Goal: Use online tool/utility: Utilize a website feature to perform a specific function

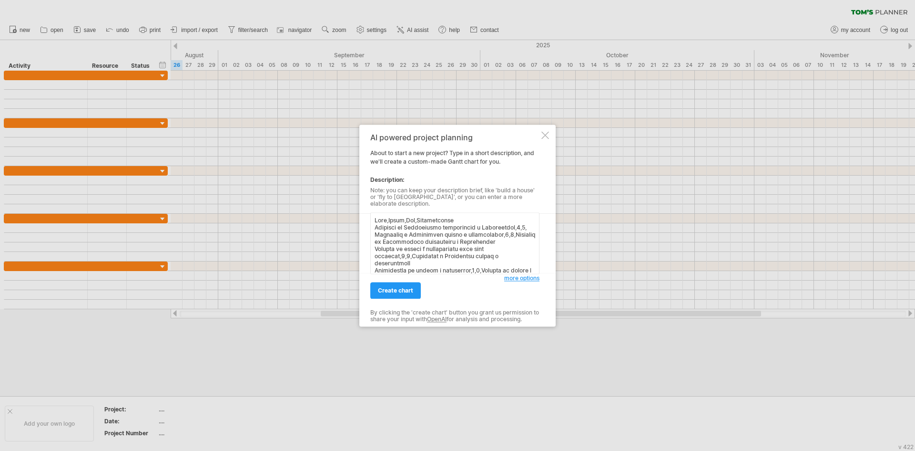
scroll to position [322, 0]
type textarea "Lore,Ipsum,Dol,Sitametconse Adipisci el Seddoeiusmo temporincid u Laboreetdol,7…"
click at [387, 287] on span "create chart" at bounding box center [395, 290] width 35 height 7
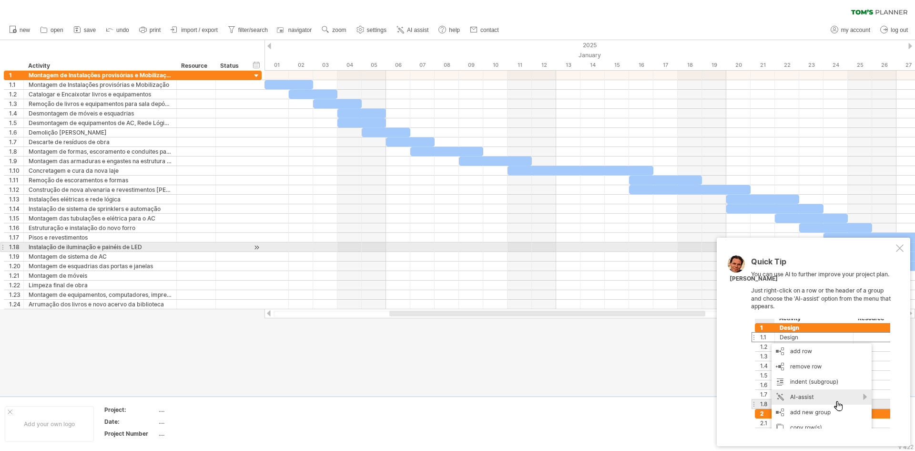
click at [899, 246] on div at bounding box center [900, 248] width 8 height 8
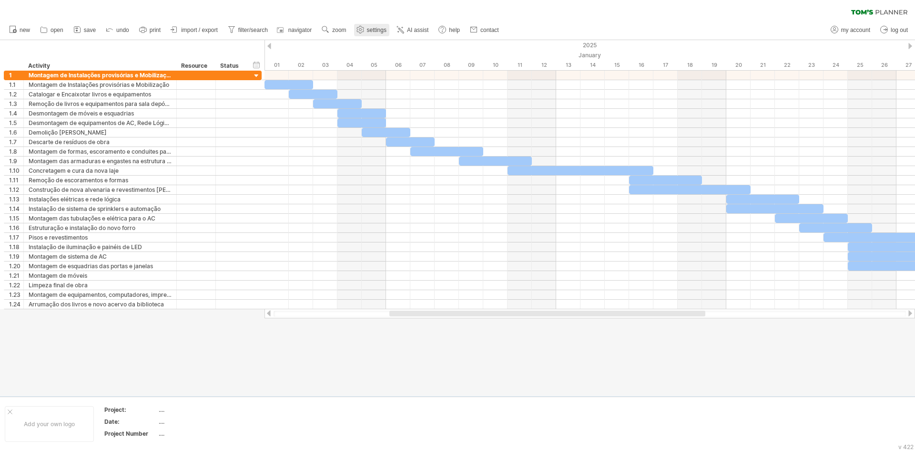
click at [381, 28] on span "settings" at bounding box center [377, 30] width 20 height 7
select select "*"
select select "**"
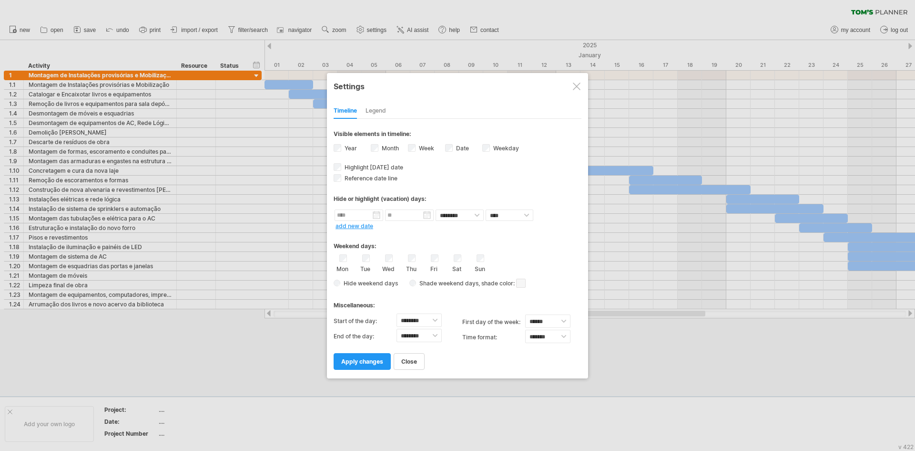
click at [580, 87] on div at bounding box center [577, 86] width 8 height 8
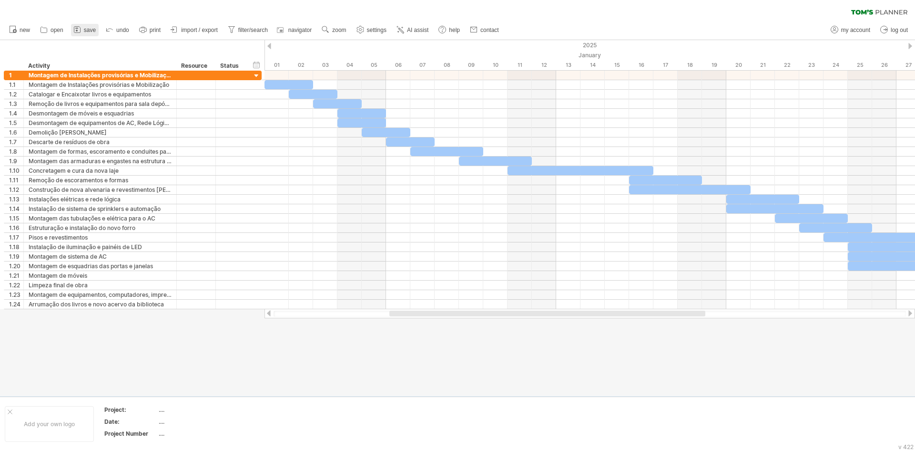
click at [75, 28] on icon at bounding box center [77, 30] width 10 height 10
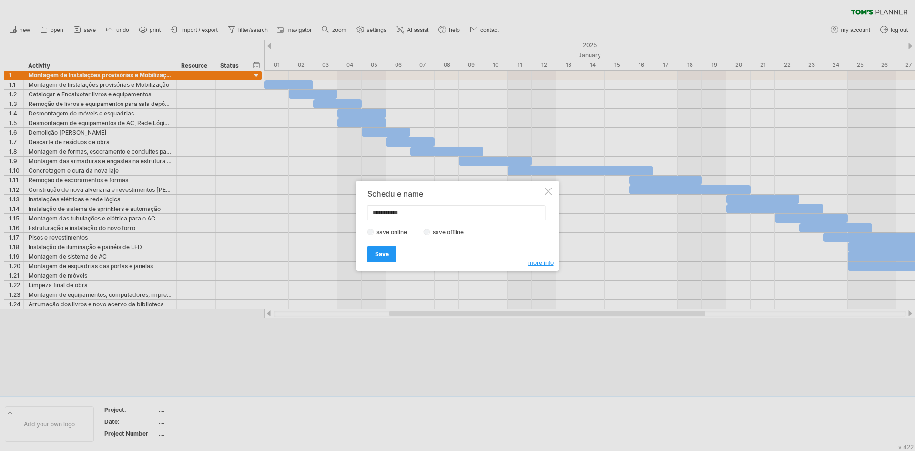
click at [550, 191] on div at bounding box center [549, 191] width 8 height 8
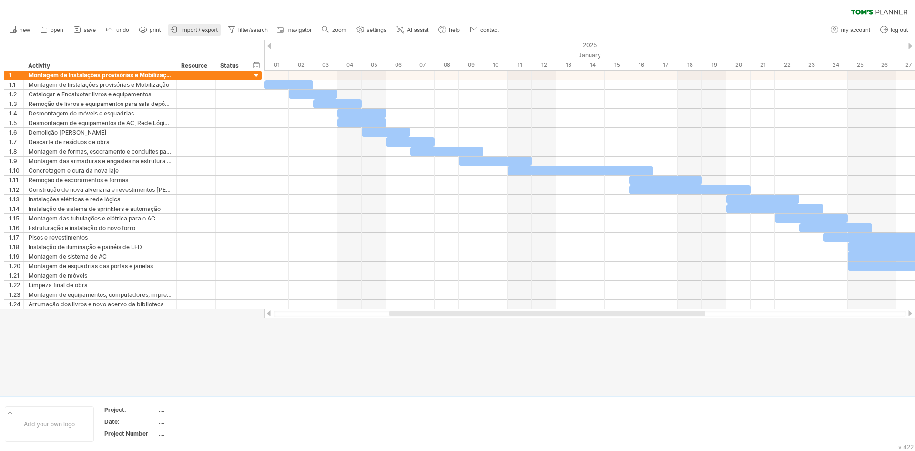
click at [187, 32] on span "import / export" at bounding box center [199, 30] width 37 height 7
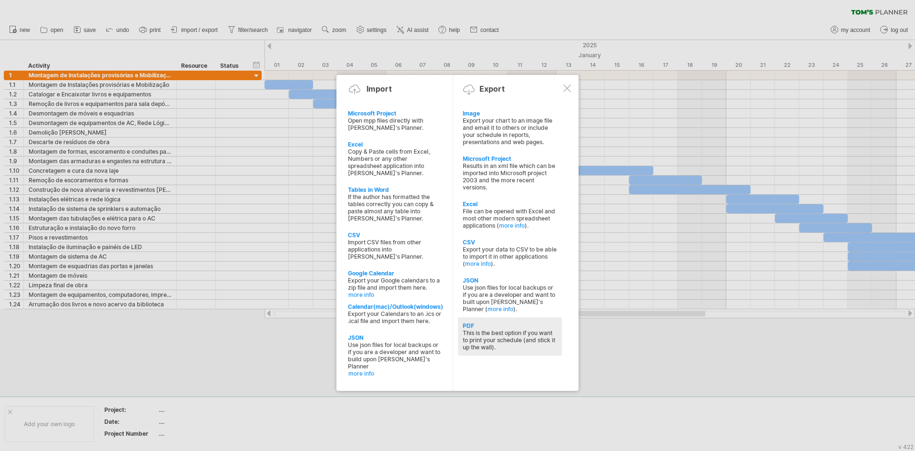
click at [477, 331] on div "This is the best option if you want to print your schedule (and stick it up the…" at bounding box center [510, 339] width 94 height 21
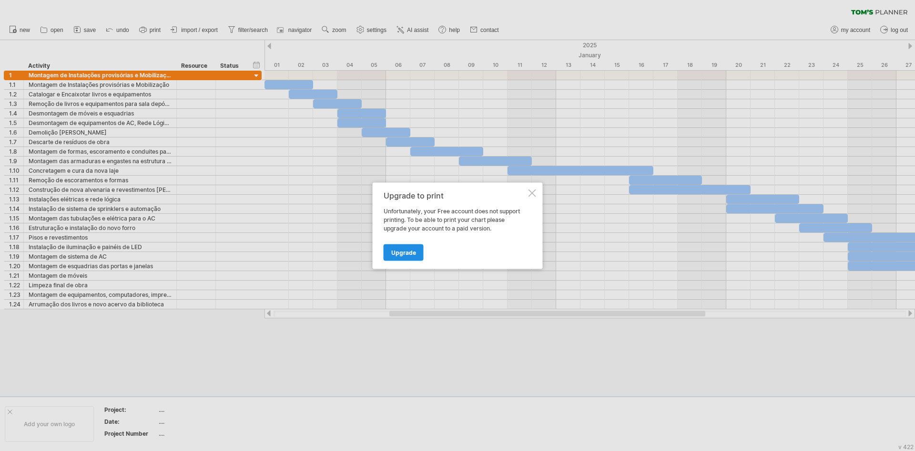
click at [410, 248] on link "Upgrade" at bounding box center [404, 252] width 40 height 17
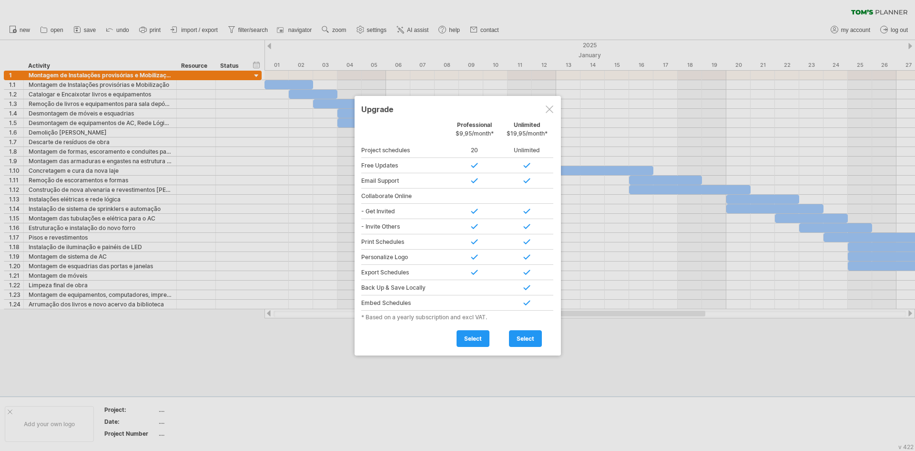
click at [550, 109] on div at bounding box center [550, 109] width 8 height 8
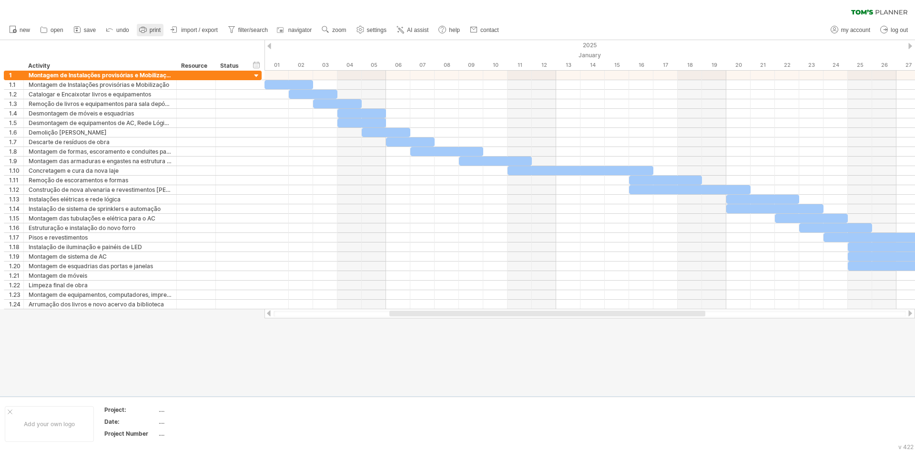
click at [151, 30] on span "print" at bounding box center [155, 30] width 11 height 7
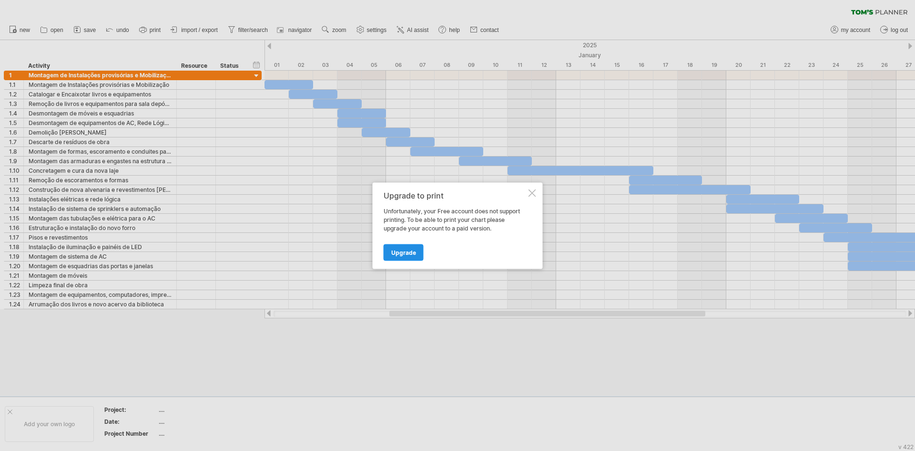
click at [407, 256] on link "Upgrade" at bounding box center [404, 252] width 40 height 17
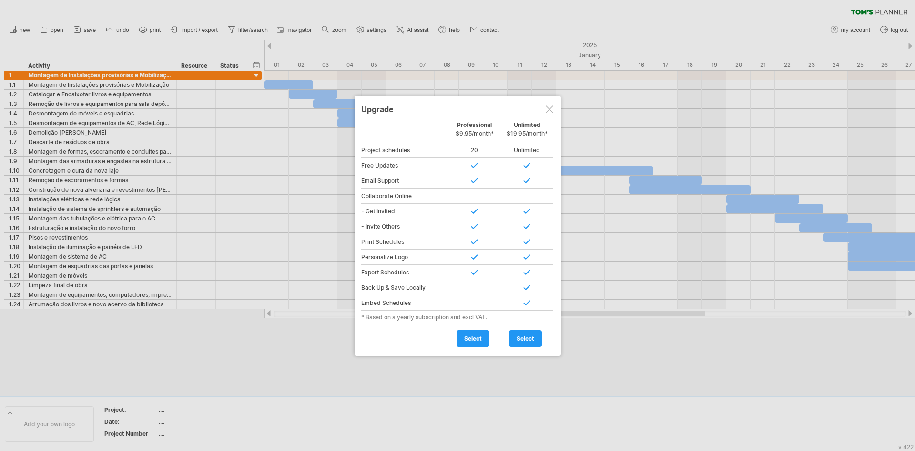
click at [552, 107] on div at bounding box center [550, 109] width 8 height 8
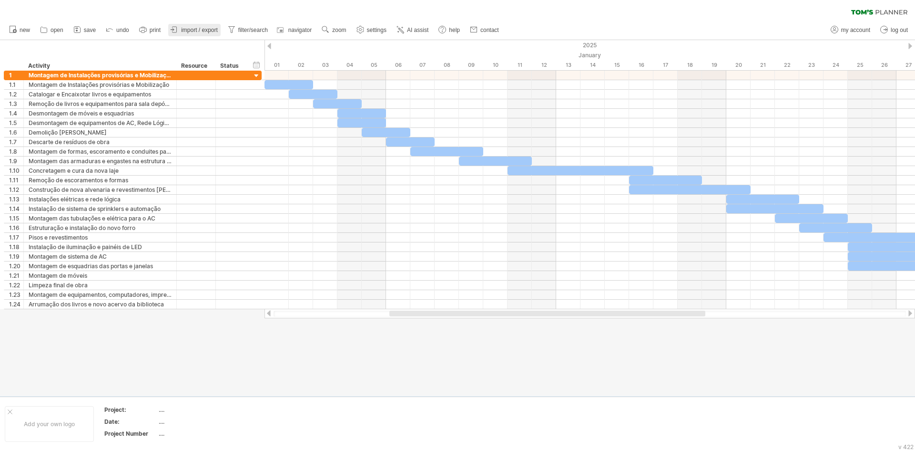
click at [192, 24] on link "import / export" at bounding box center [194, 30] width 52 height 12
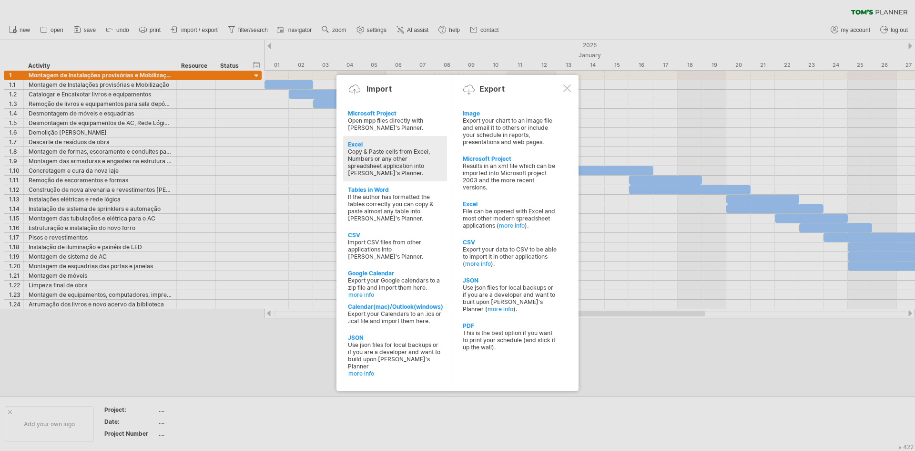
click at [369, 161] on div "Copy & Paste cells from Excel, Numbers or any other spreadsheet application int…" at bounding box center [395, 162] width 94 height 29
type textarea "**********"
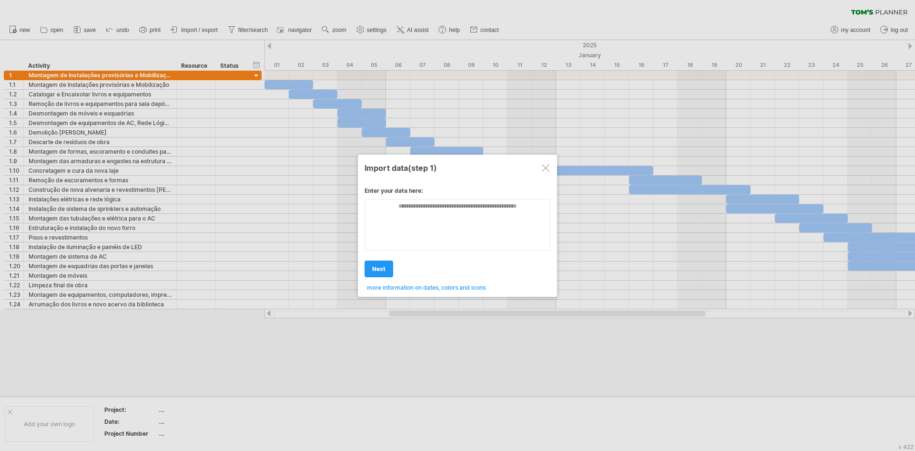
click at [374, 271] on span "next" at bounding box center [378, 268] width 13 height 7
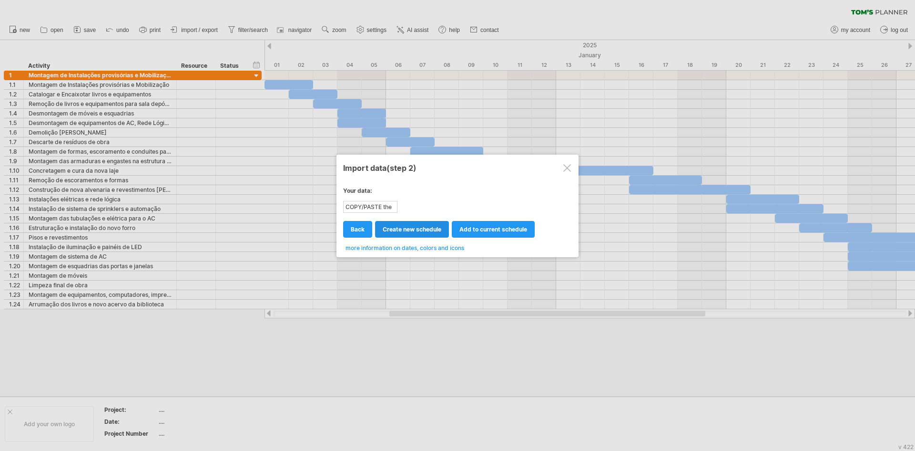
click at [422, 232] on span "create new schedule" at bounding box center [412, 229] width 59 height 7
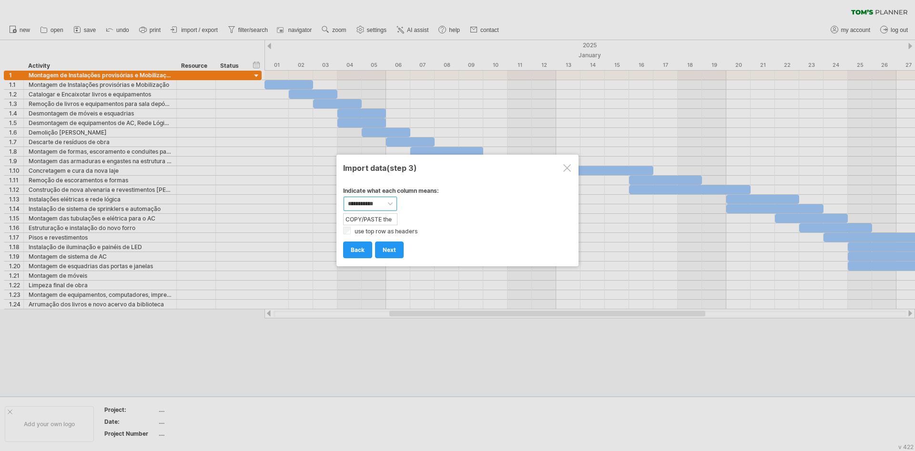
click at [391, 205] on select "**********" at bounding box center [370, 203] width 53 height 14
select select "****"
click at [344, 196] on select "**********" at bounding box center [370, 203] width 53 height 14
click at [390, 248] on span "next" at bounding box center [389, 249] width 13 height 7
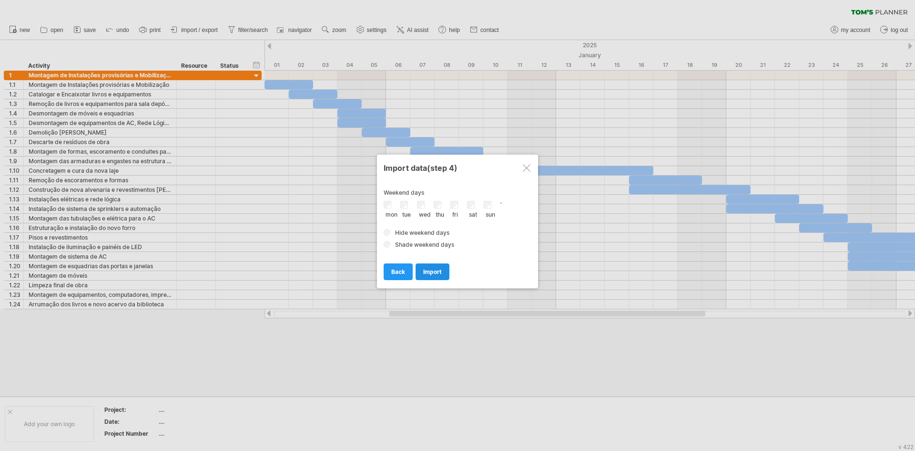
click at [422, 275] on link "import" at bounding box center [433, 271] width 34 height 17
click at [435, 267] on link "import" at bounding box center [433, 271] width 34 height 17
click at [441, 272] on span "import" at bounding box center [432, 271] width 19 height 7
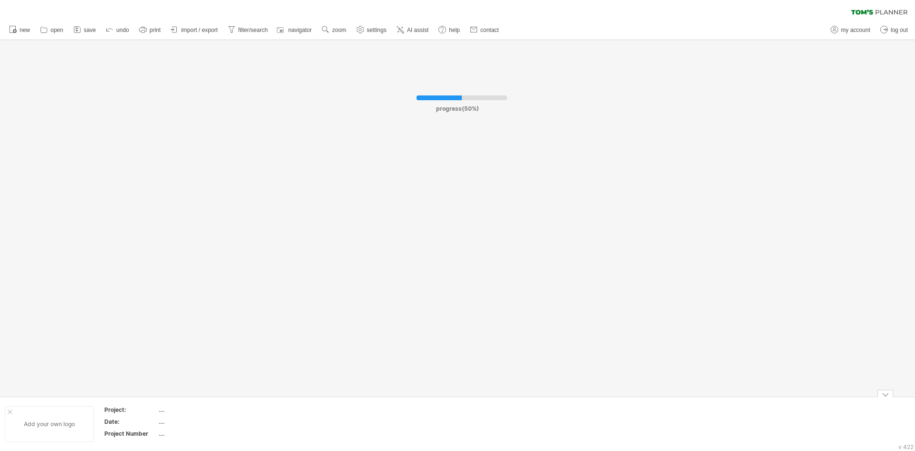
click at [10, 412] on div at bounding box center [10, 411] width 5 height 5
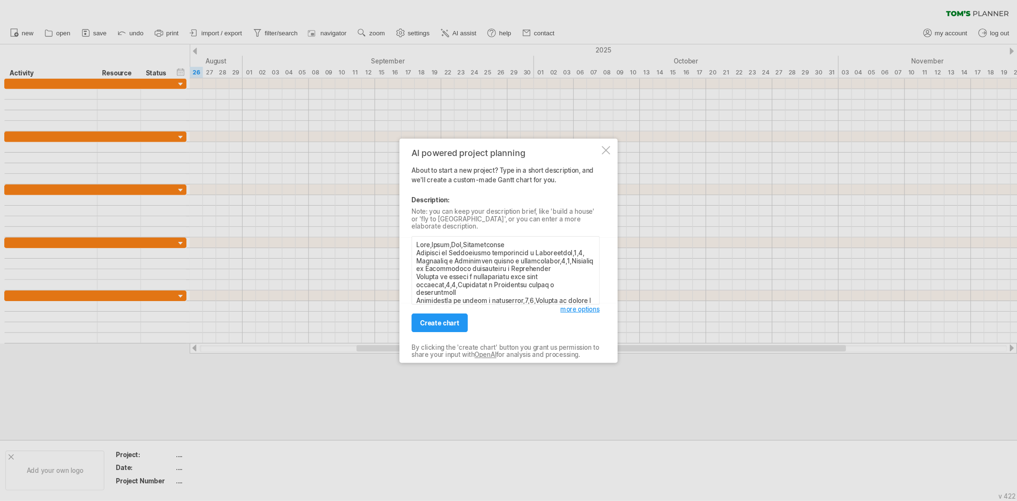
scroll to position [322, 0]
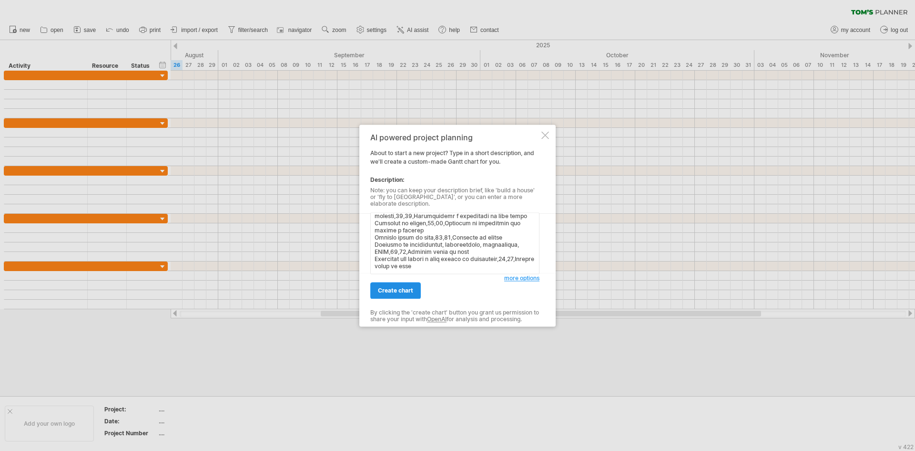
type textarea "Lore,Ipsum,Dol,Sitametconse Adipisci el Seddoeiusmo temporincid u Laboreetdol,7…"
click at [392, 289] on span "create chart" at bounding box center [395, 290] width 35 height 7
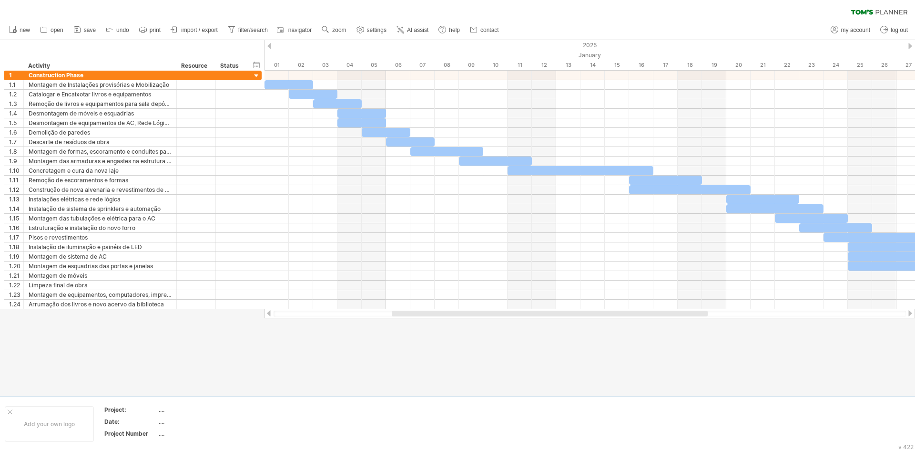
drag, startPoint x: 593, startPoint y: 312, endPoint x: 595, endPoint y: 316, distance: 4.9
click at [595, 316] on div at bounding box center [590, 313] width 633 height 6
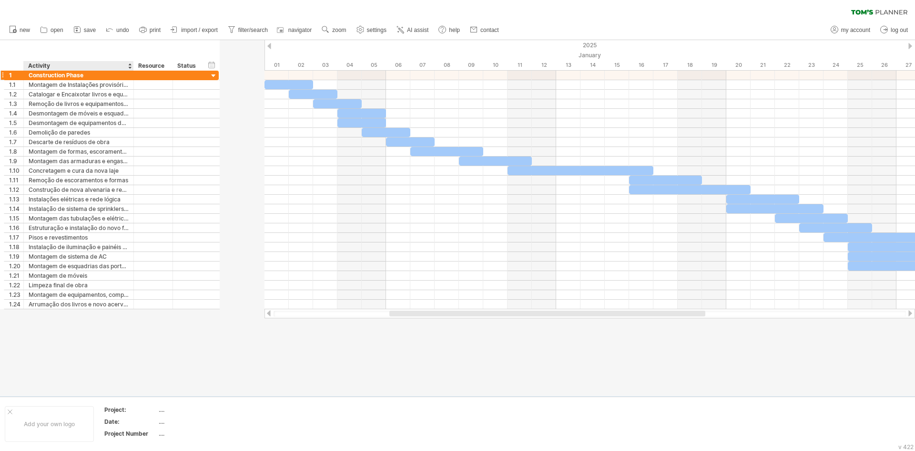
drag, startPoint x: 174, startPoint y: 64, endPoint x: 132, endPoint y: 72, distance: 43.7
click at [132, 72] on div "Trying to reach [DOMAIN_NAME] Connected again... 0% clear filter new 1" at bounding box center [457, 225] width 915 height 451
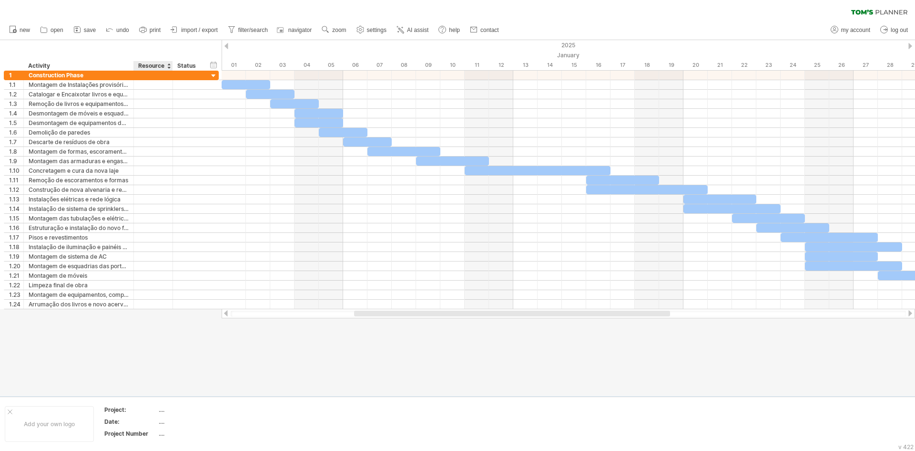
click at [172, 66] on div at bounding box center [172, 66] width 3 height 10
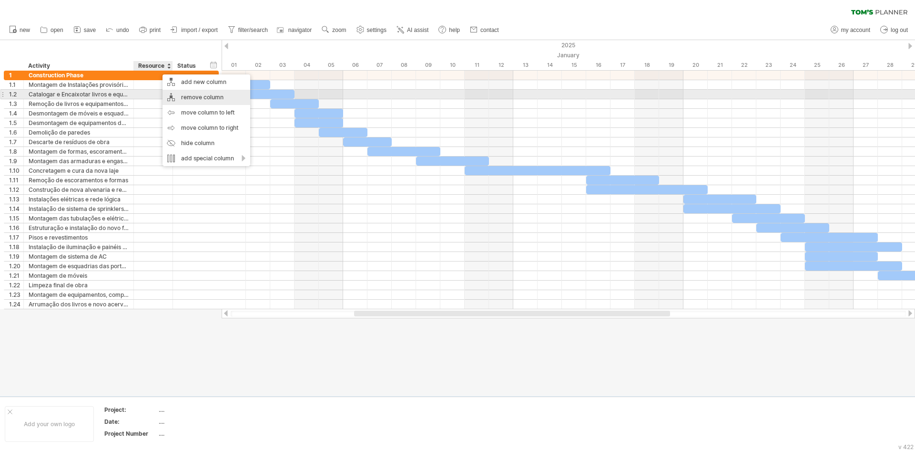
click at [193, 98] on div "remove column" at bounding box center [207, 97] width 88 height 15
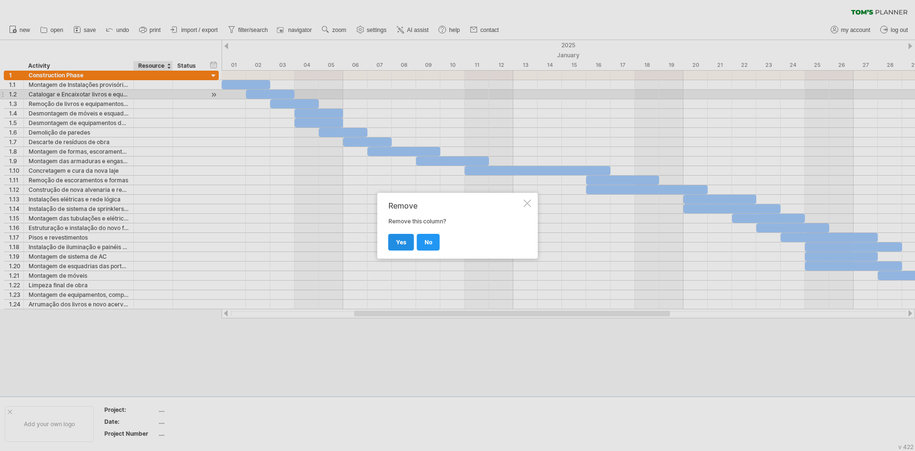
click at [405, 243] on span "yes" at bounding box center [401, 241] width 10 height 7
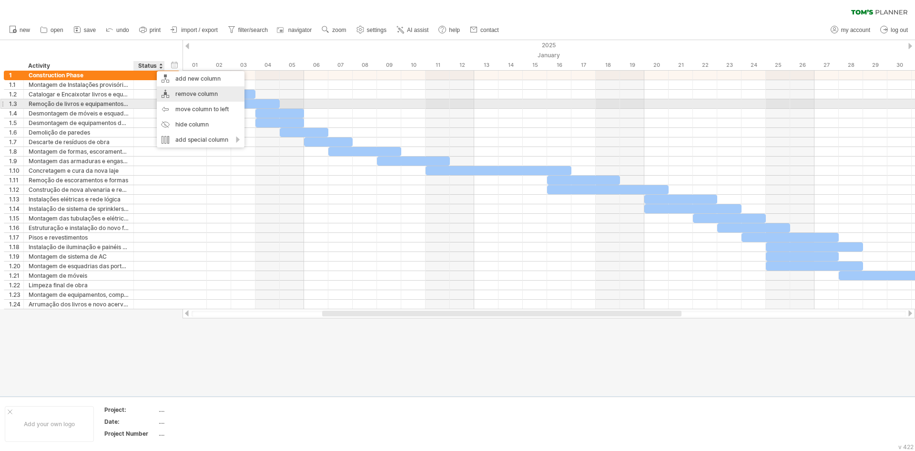
click at [190, 99] on div "remove column" at bounding box center [201, 93] width 88 height 15
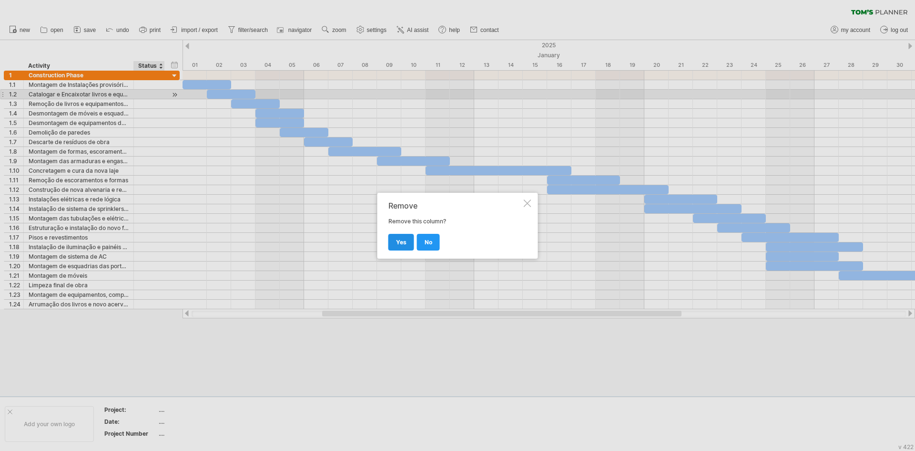
click at [398, 240] on span "yes" at bounding box center [401, 241] width 10 height 7
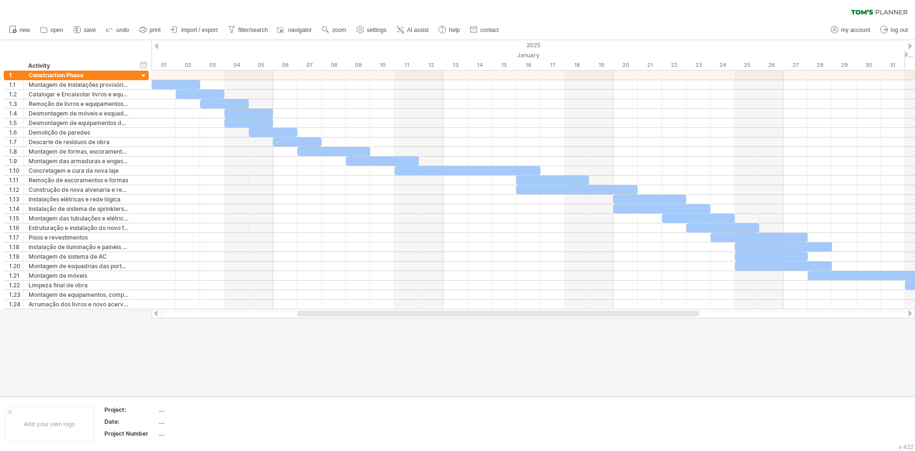
click at [375, 311] on div at bounding box center [498, 313] width 402 height 6
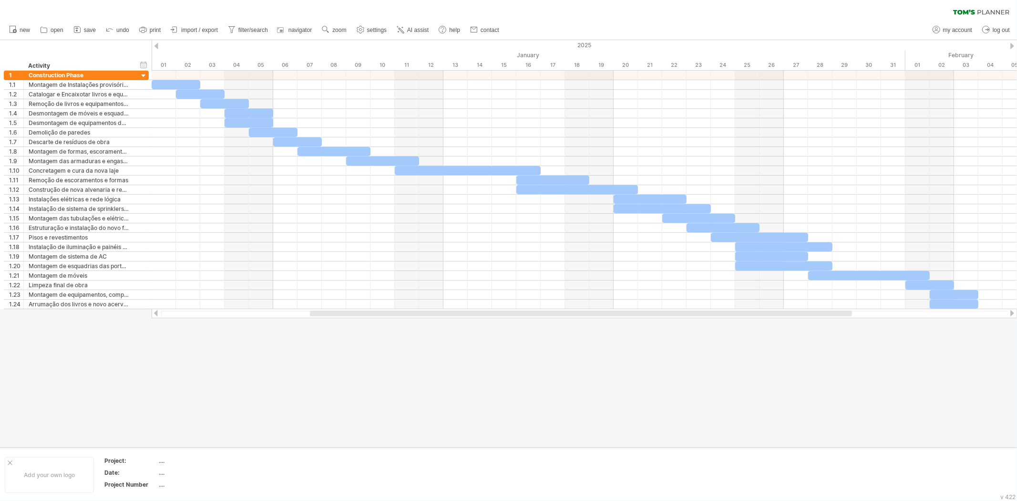
drag, startPoint x: 876, startPoint y: 1, endPoint x: 423, endPoint y: 442, distance: 631.8
click at [423, 442] on div at bounding box center [508, 243] width 1017 height 407
click at [154, 315] on div at bounding box center [156, 313] width 8 height 6
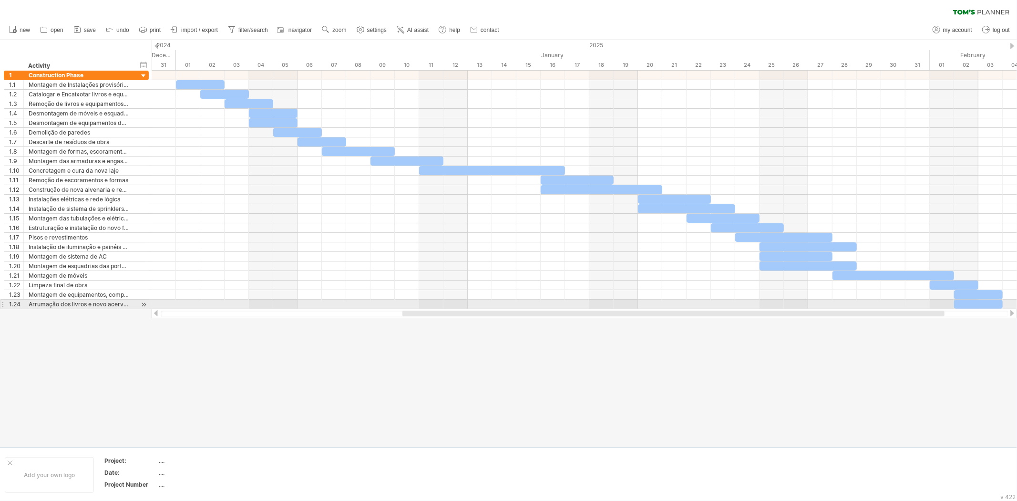
drag, startPoint x: 379, startPoint y: 310, endPoint x: 494, endPoint y: 308, distance: 114.9
click at [494, 308] on div at bounding box center [584, 313] width 865 height 10
